Goal: Task Accomplishment & Management: Manage account settings

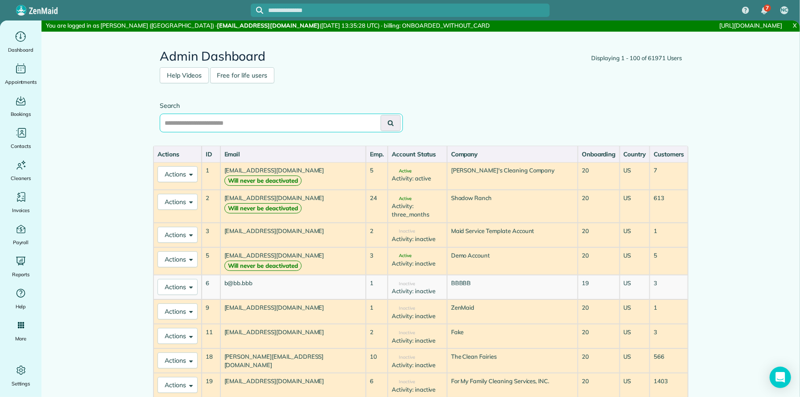
click at [270, 128] on input "text" at bounding box center [281, 123] width 243 height 19
type input "**********"
click at [380, 115] on button at bounding box center [390, 123] width 20 height 16
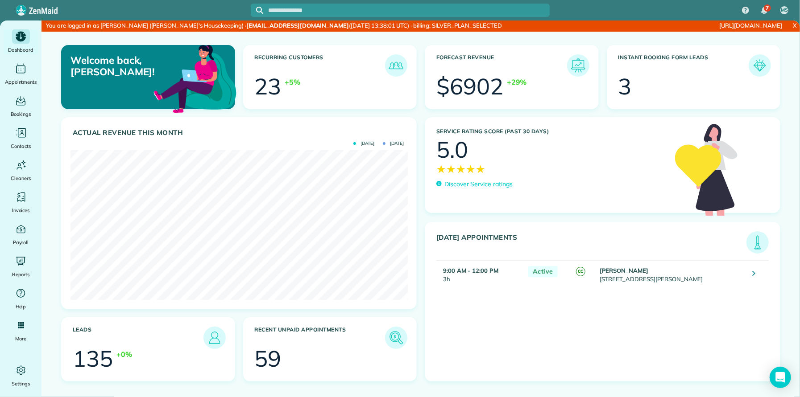
scroll to position [150, 337]
click at [25, 298] on icon "Main" at bounding box center [20, 370] width 13 height 13
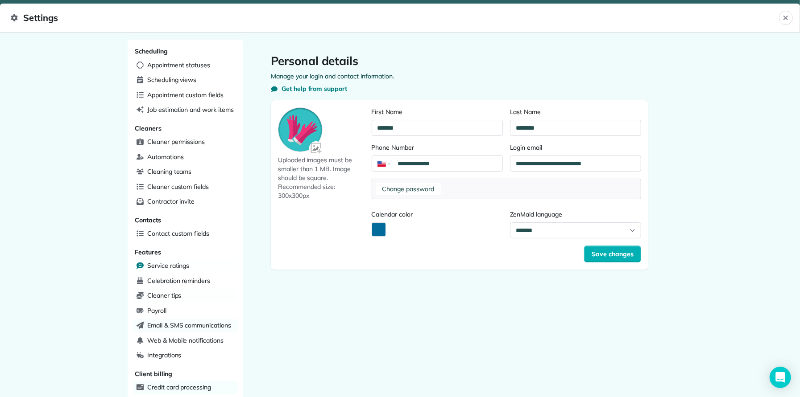
scroll to position [186, 0]
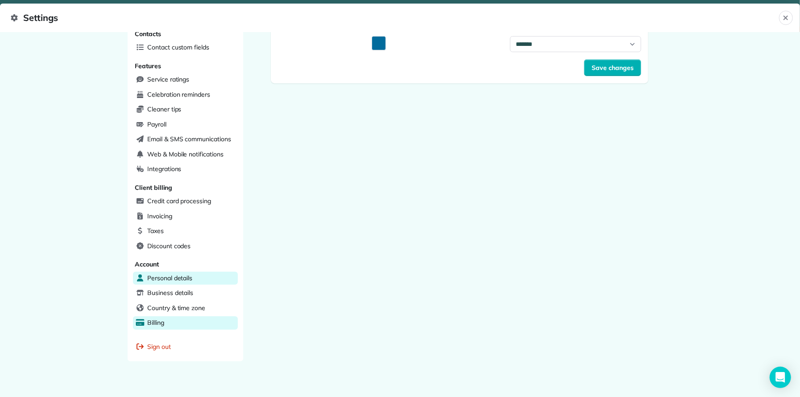
click at [158, 298] on span "Billing" at bounding box center [155, 322] width 17 height 9
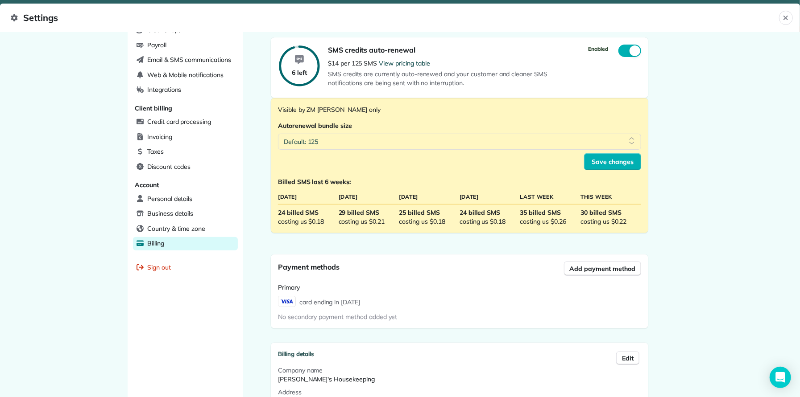
scroll to position [79, 0]
